Goal: Task Accomplishment & Management: Manage account settings

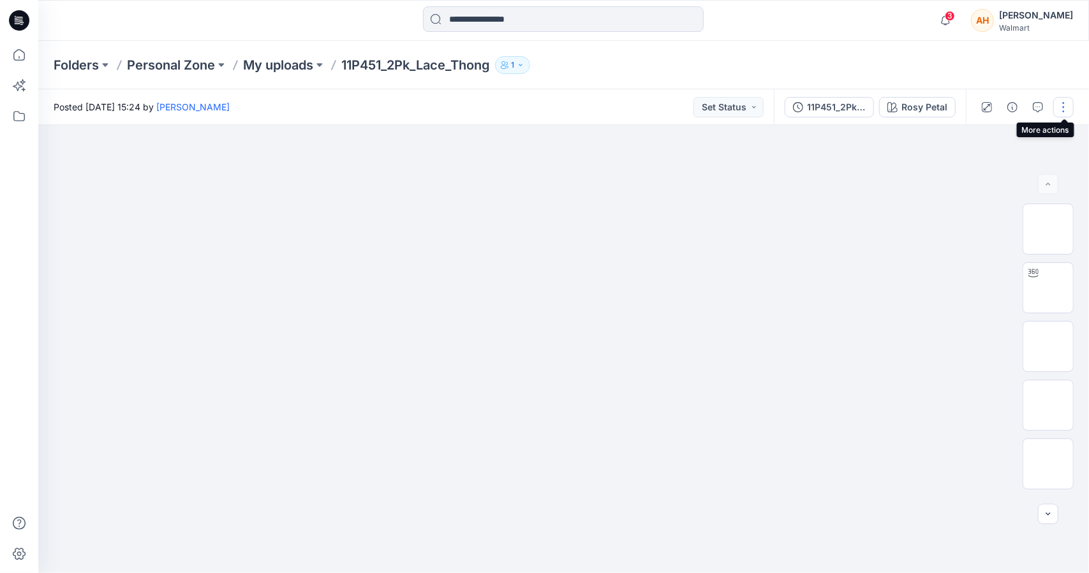
click at [1067, 115] on button "button" at bounding box center [1063, 107] width 20 height 20
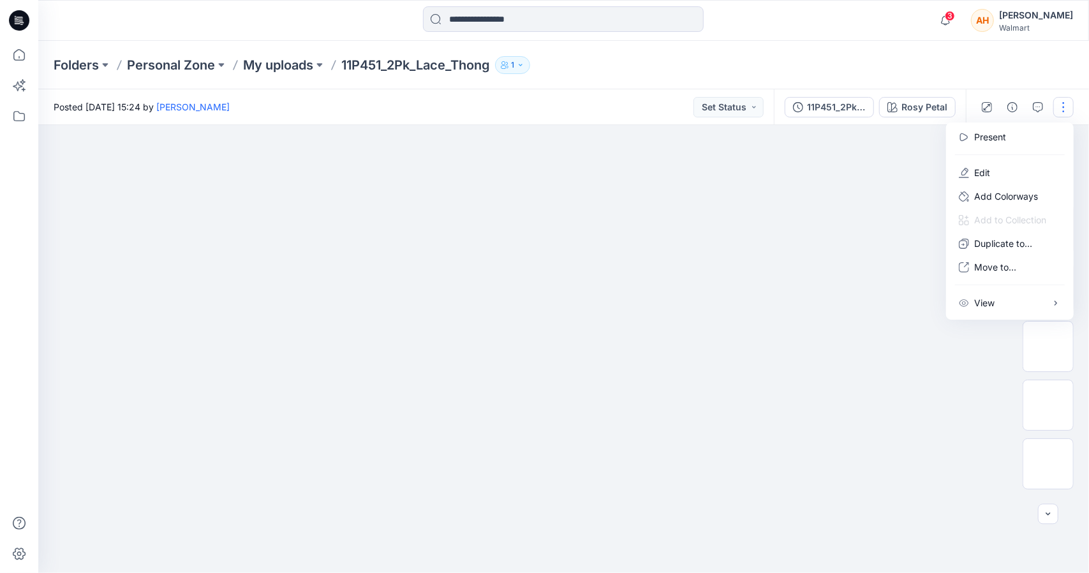
click at [834, 158] on img at bounding box center [564, 158] width 638 height 0
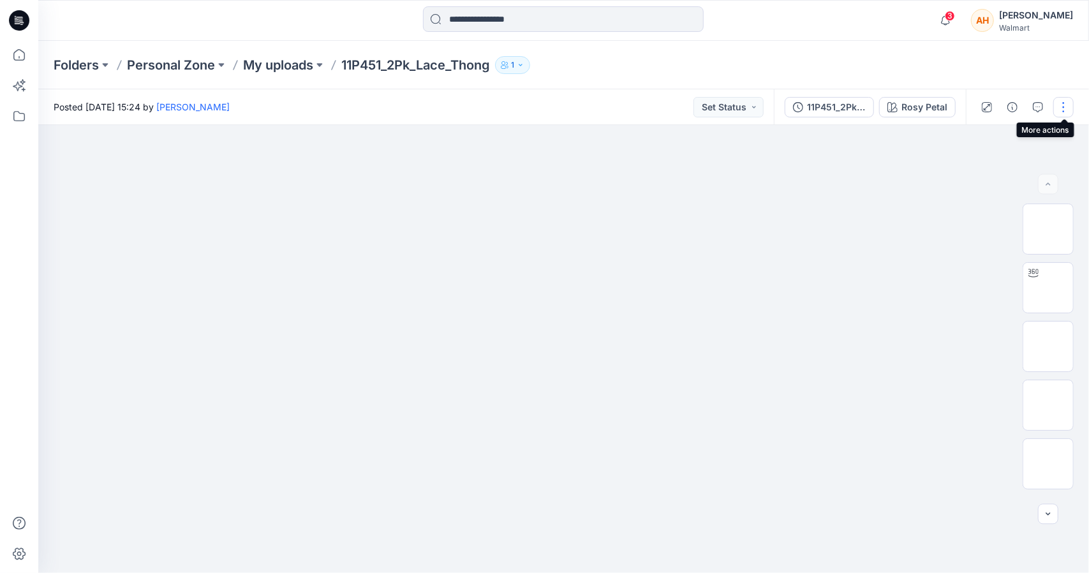
click at [1068, 100] on button "button" at bounding box center [1063, 107] width 20 height 20
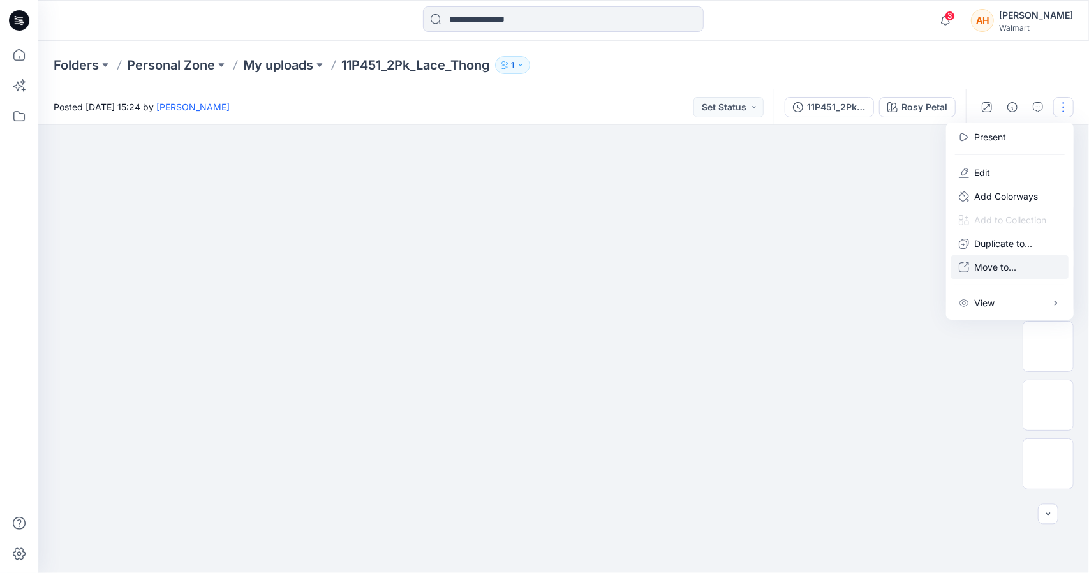
click at [1010, 269] on p "Move to..." at bounding box center [995, 266] width 42 height 13
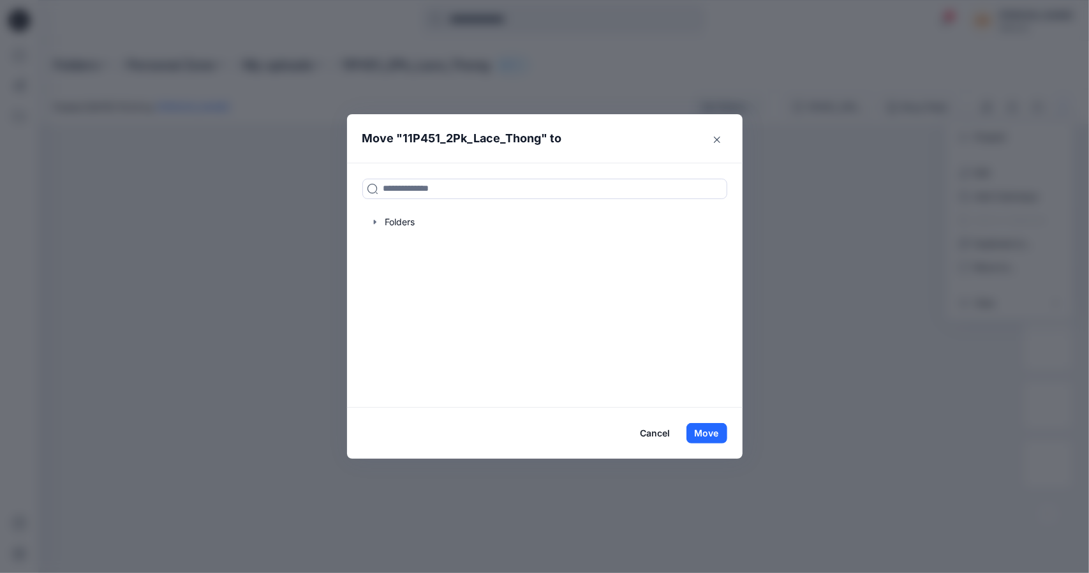
click at [572, 174] on div "Folders" at bounding box center [544, 285] width 395 height 245
click at [571, 179] on input at bounding box center [544, 189] width 365 height 20
click at [385, 216] on div at bounding box center [544, 222] width 365 height 26
click at [398, 220] on div at bounding box center [544, 222] width 365 height 26
click at [378, 219] on icon "button" at bounding box center [375, 222] width 10 height 10
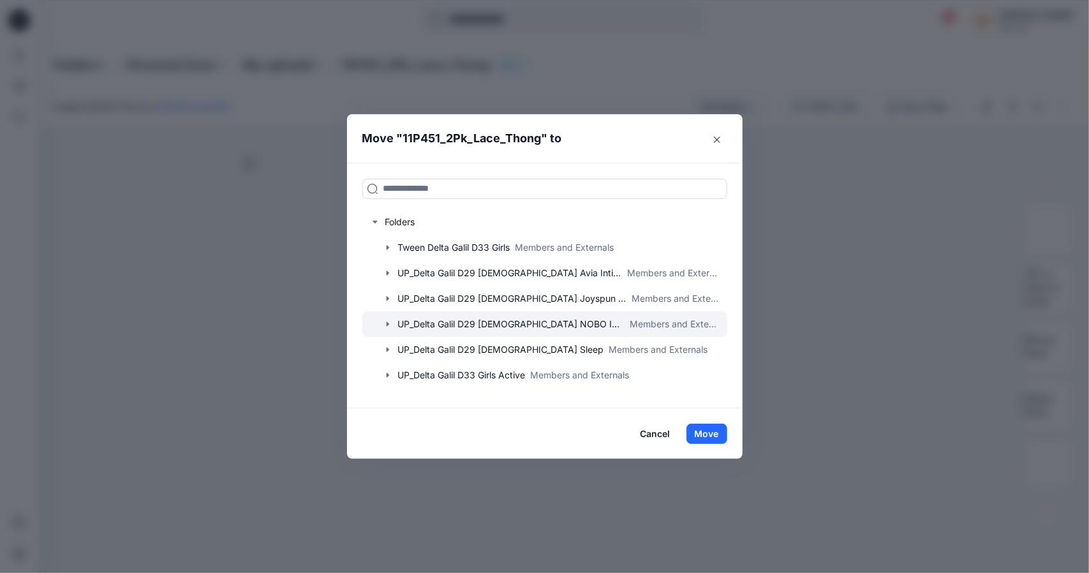
click at [476, 329] on div at bounding box center [544, 324] width 365 height 26
click at [392, 327] on icon "button" at bounding box center [388, 324] width 10 height 10
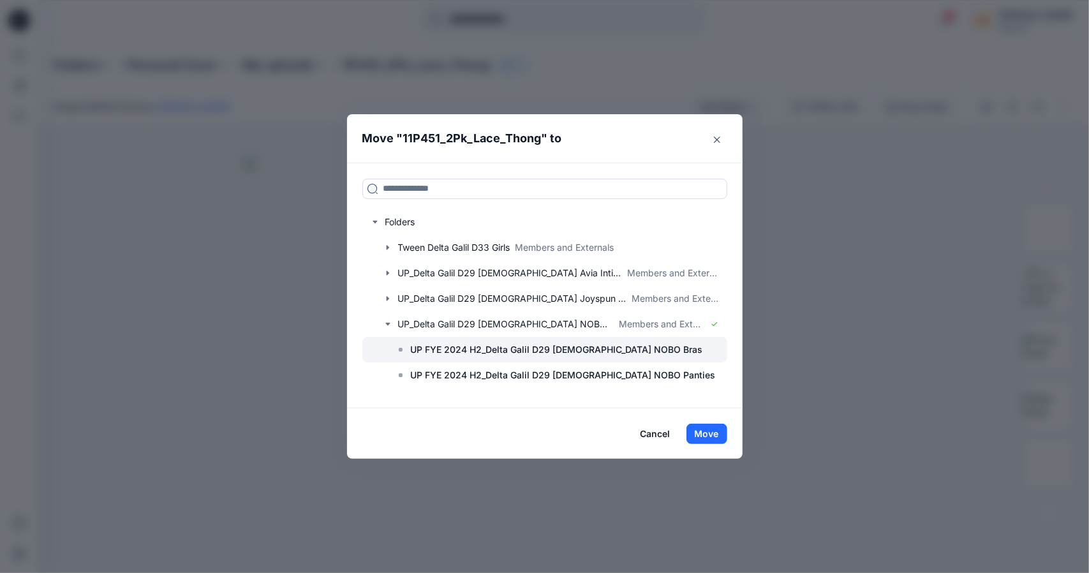
click at [397, 349] on icon at bounding box center [400, 349] width 10 height 10
click at [439, 345] on p "UP FYE 2024 H2_Delta Galil D29 Ladies NOBO Bras" at bounding box center [557, 349] width 292 height 15
click at [605, 342] on p "UP FYE 2024 H2_Delta Galil D29 Ladies NOBO Bras" at bounding box center [557, 349] width 292 height 15
click at [658, 435] on button "Cancel" at bounding box center [655, 434] width 47 height 20
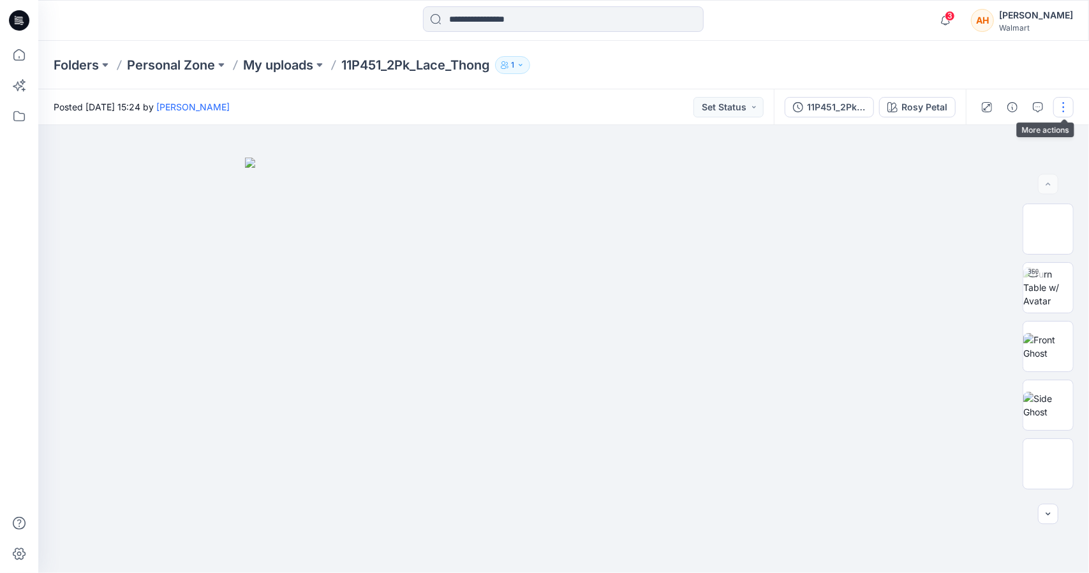
click at [1065, 114] on button "button" at bounding box center [1063, 107] width 20 height 20
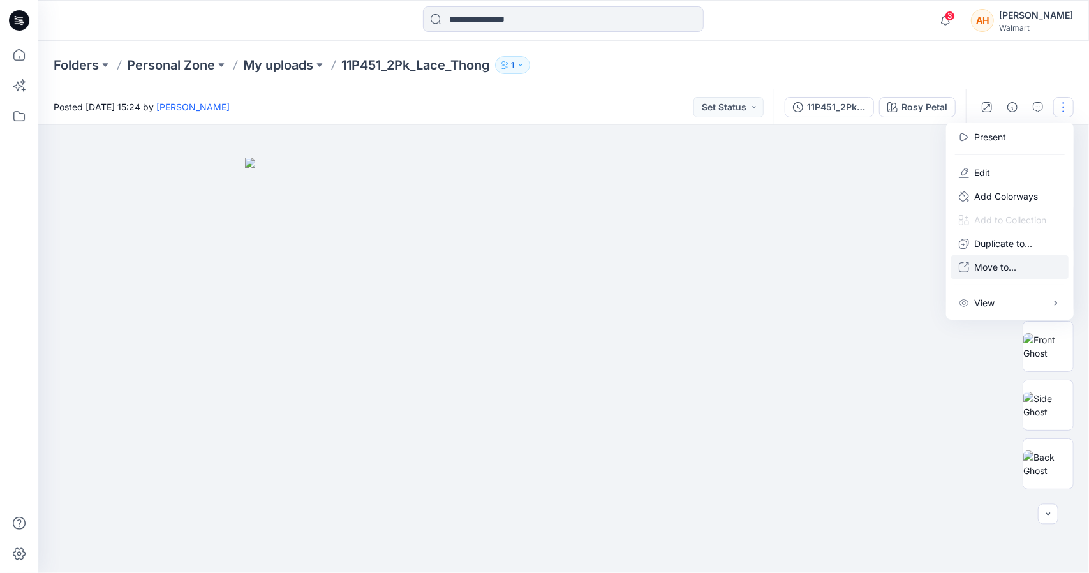
click at [1004, 264] on p "Move to..." at bounding box center [995, 266] width 42 height 13
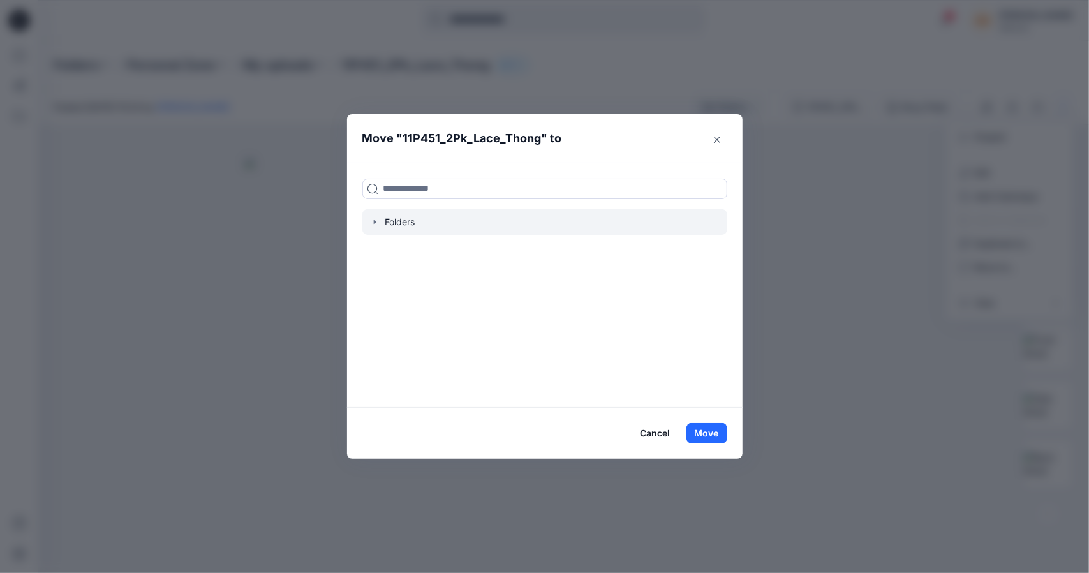
click at [395, 226] on div at bounding box center [544, 222] width 365 height 26
click at [376, 236] on div "Folders" at bounding box center [544, 285] width 395 height 245
click at [376, 223] on icon "button" at bounding box center [375, 222] width 10 height 10
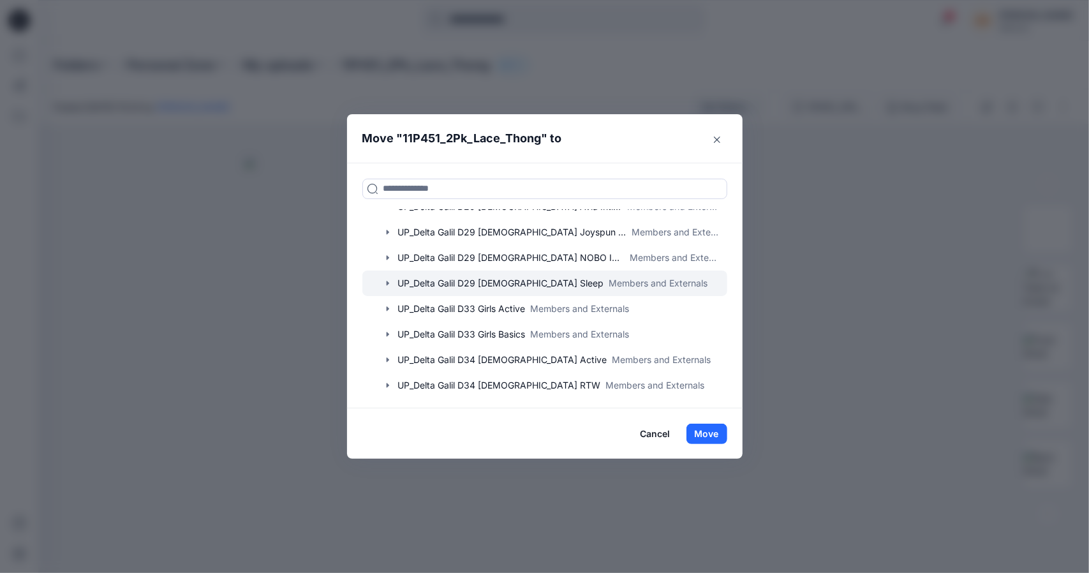
scroll to position [71, 0]
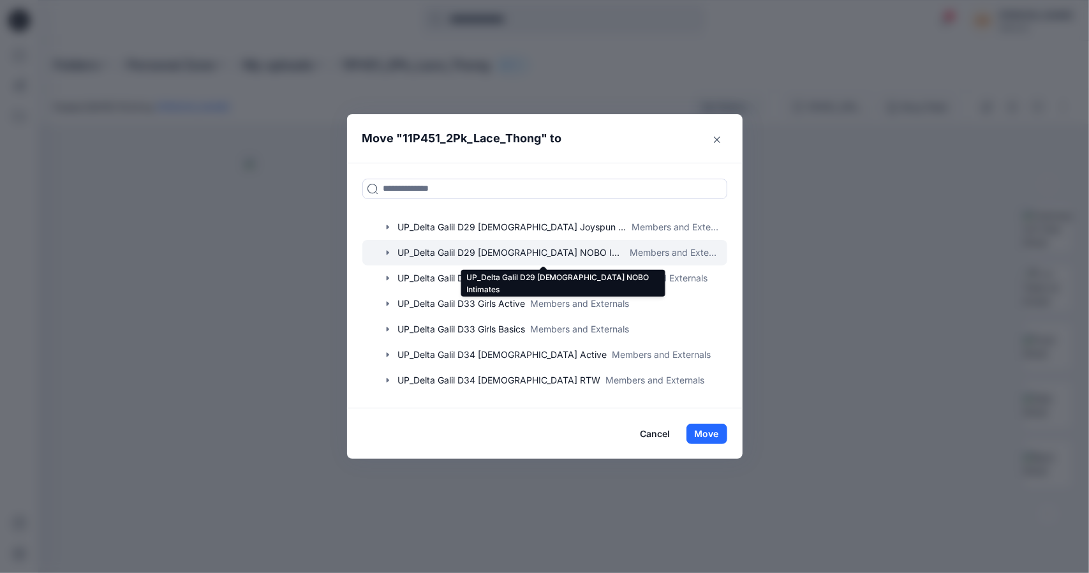
click at [457, 246] on div at bounding box center [544, 253] width 365 height 26
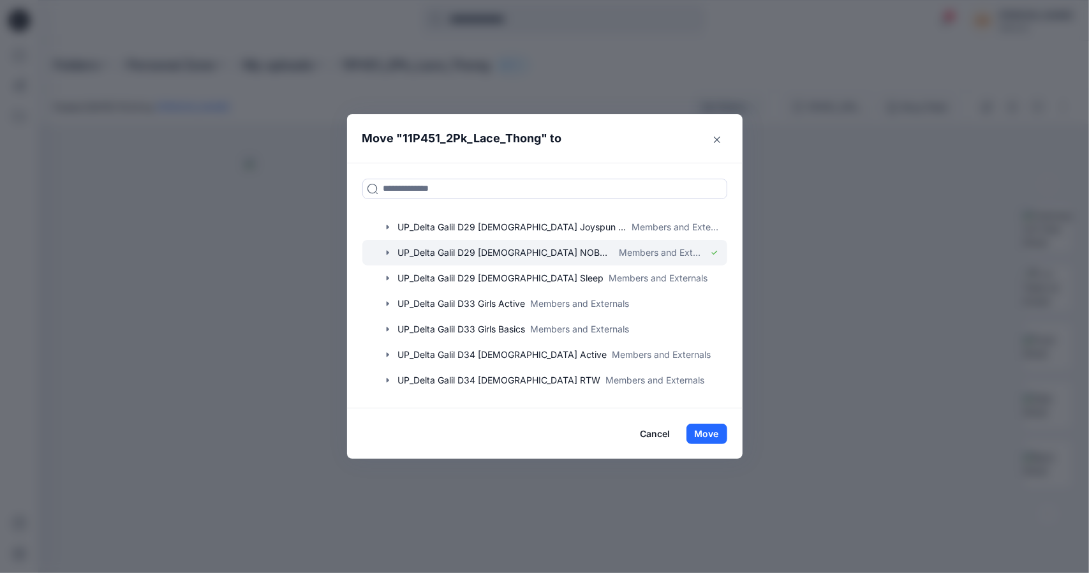
click at [408, 248] on div at bounding box center [544, 253] width 365 height 26
click at [390, 247] on icon "button" at bounding box center [388, 252] width 10 height 10
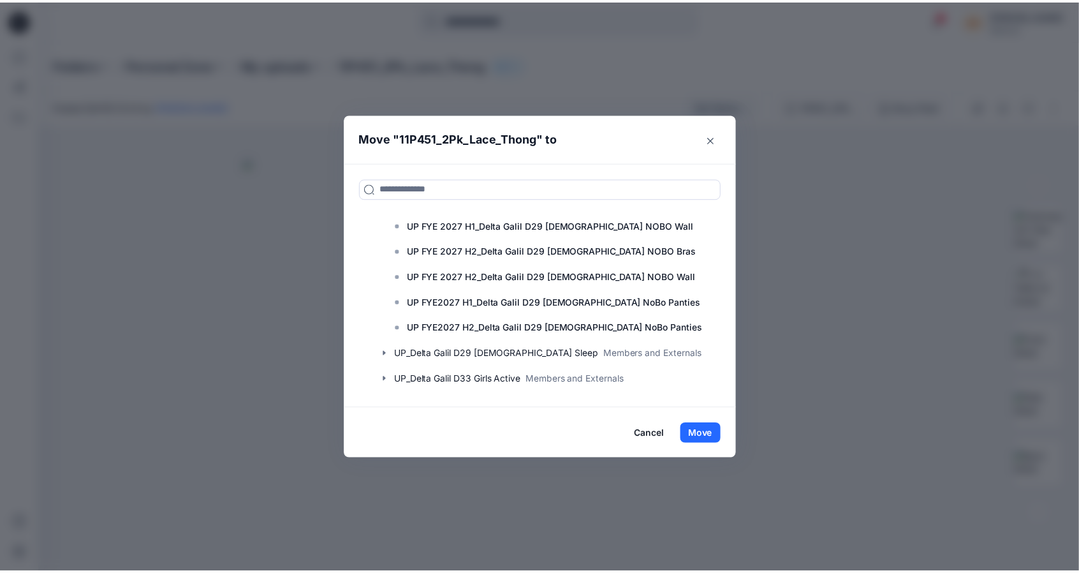
scroll to position [506, 0]
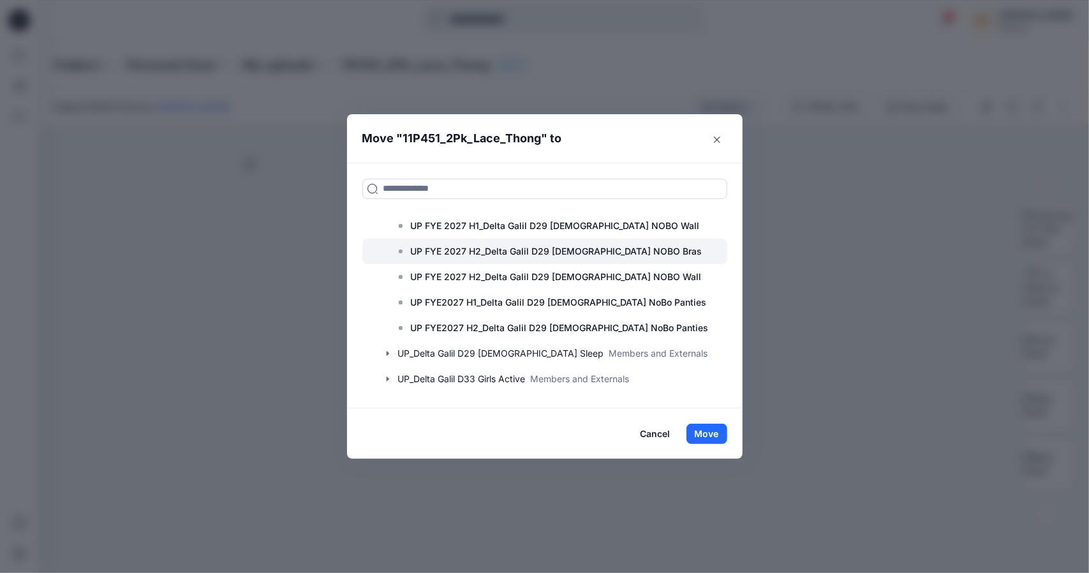
click at [410, 253] on div at bounding box center [544, 252] width 365 height 26
click at [707, 431] on button "Move" at bounding box center [706, 434] width 41 height 20
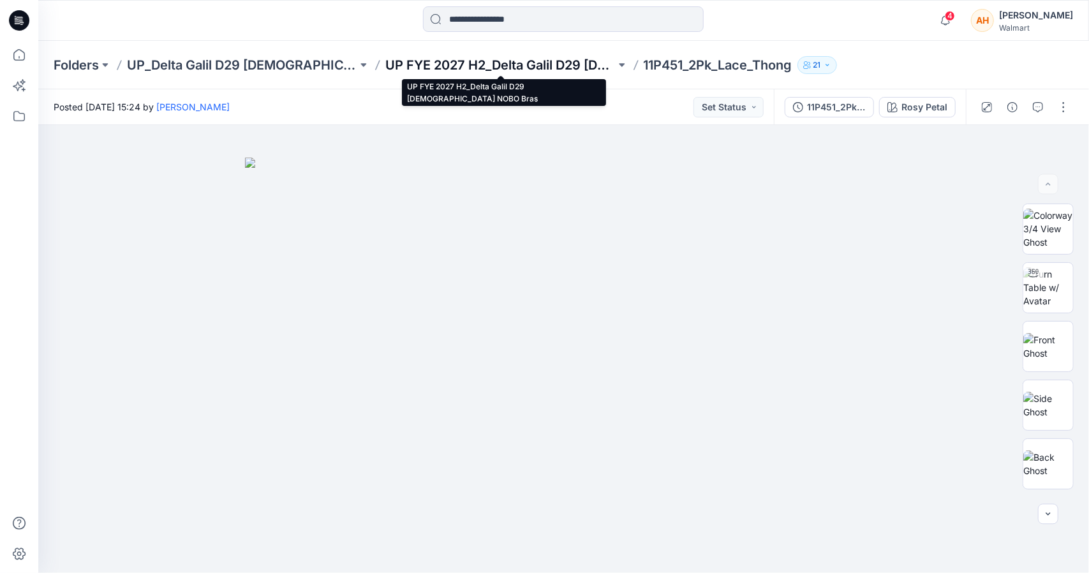
click at [560, 70] on p "UP FYE 2027 H2_Delta Galil D29 Ladies NOBO Bras" at bounding box center [500, 65] width 230 height 18
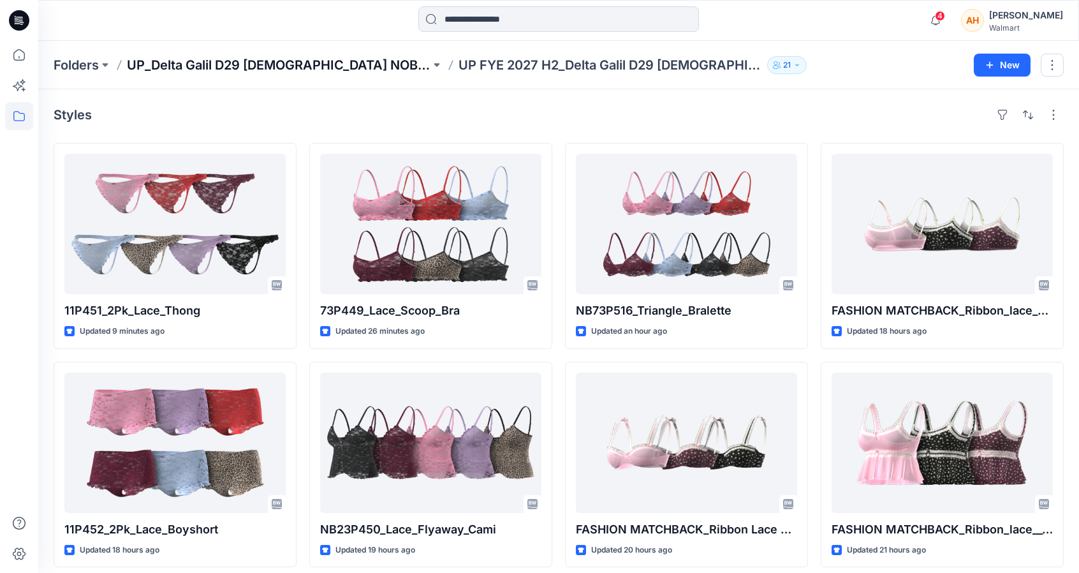
click at [309, 68] on p "UP_Delta Galil D29 [DEMOGRAPHIC_DATA] NOBO Intimates" at bounding box center [279, 65] width 304 height 18
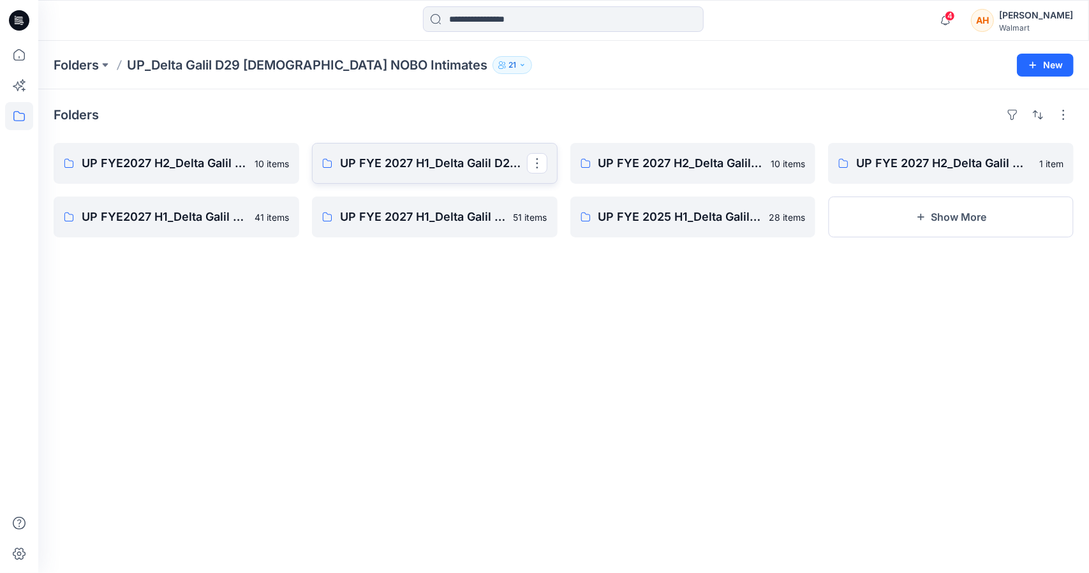
click at [424, 179] on link "UP FYE 2027 H1_Delta Galil D29 Ladies NOBO Bras" at bounding box center [435, 163] width 246 height 41
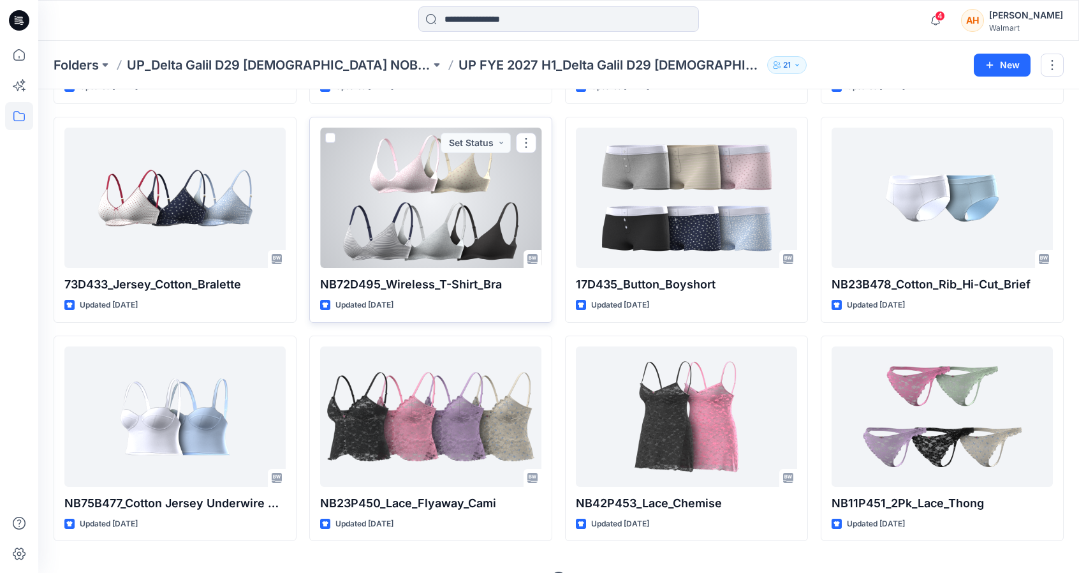
scroll to position [926, 0]
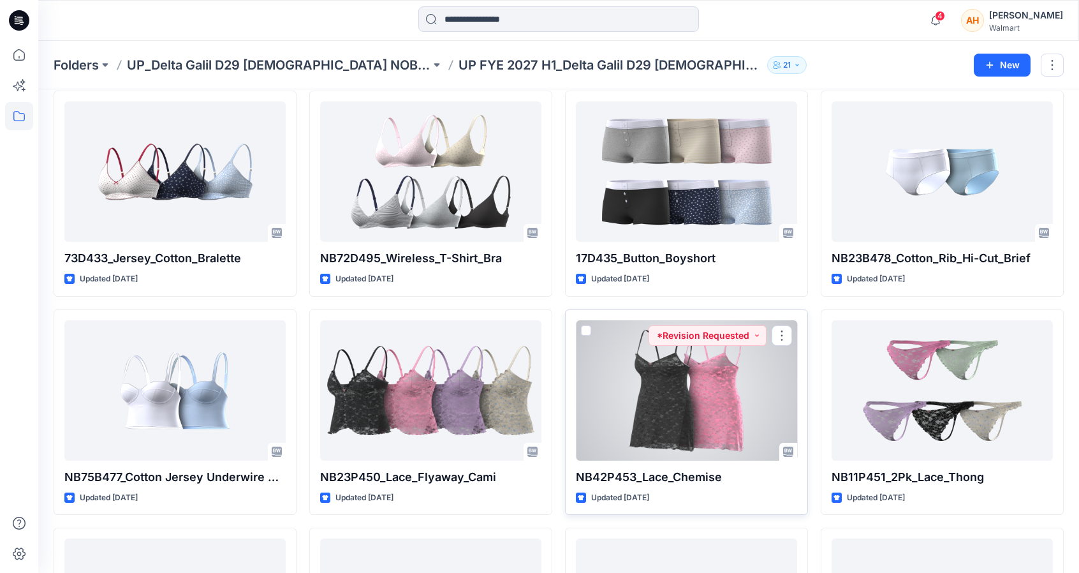
click at [621, 404] on div at bounding box center [686, 390] width 221 height 140
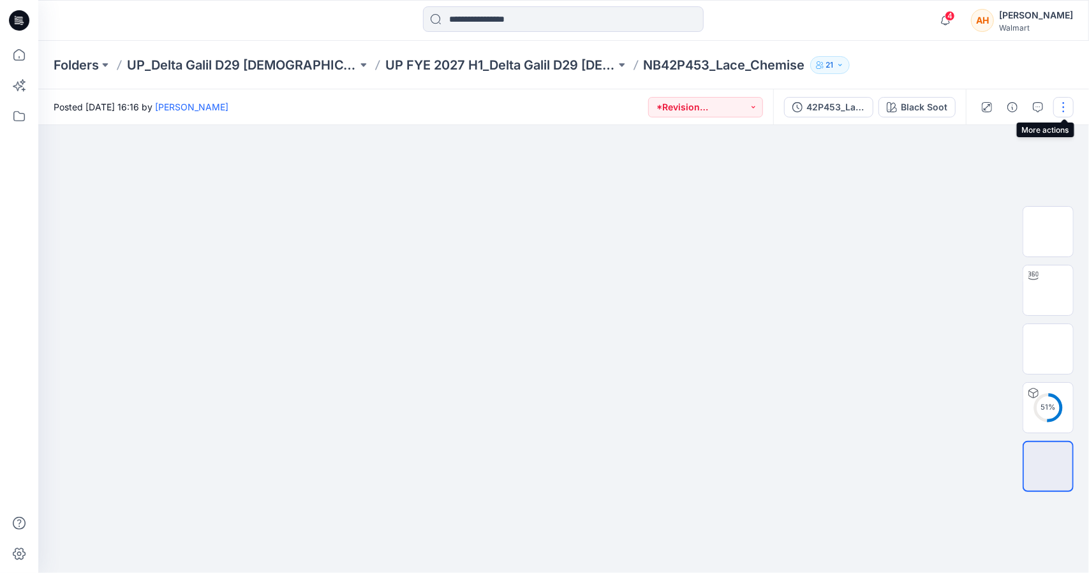
click at [1056, 108] on button "button" at bounding box center [1063, 107] width 20 height 20
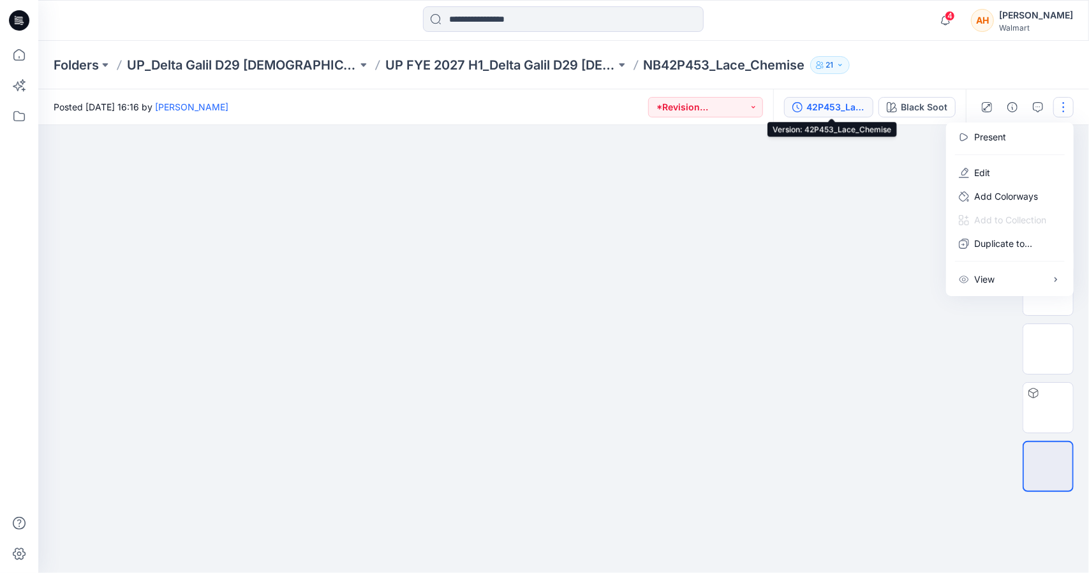
click at [832, 104] on div "42P453_Lace_Chemise" at bounding box center [835, 107] width 59 height 14
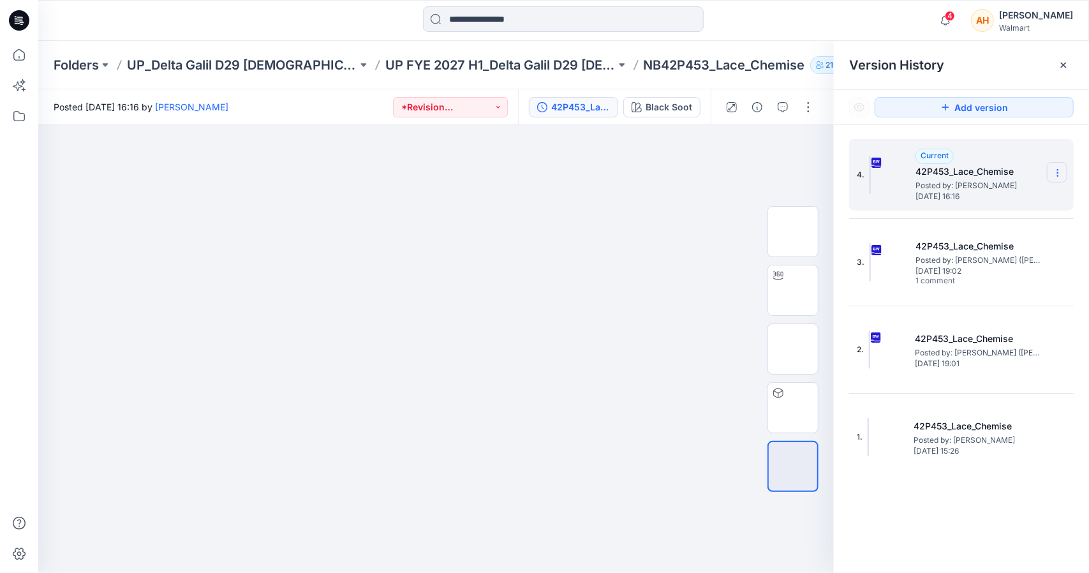
click at [1050, 169] on section at bounding box center [1057, 172] width 20 height 20
click at [944, 203] on span "Download Source BW File" at bounding box center [993, 197] width 107 height 15
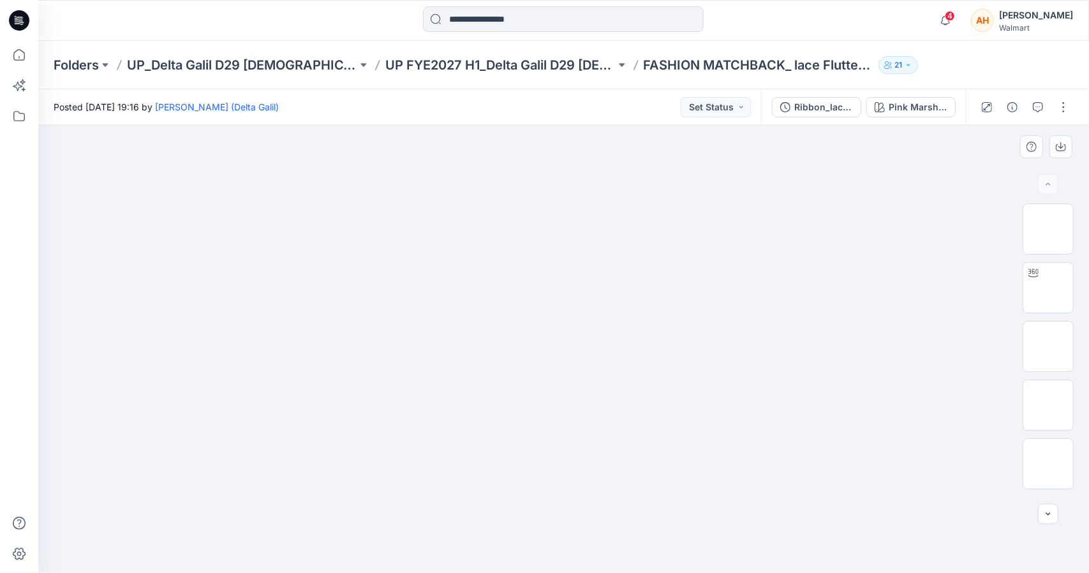
scroll to position [674, 0]
